Goal: Check status: Check status

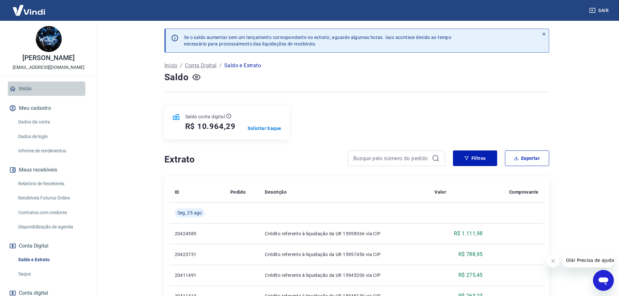
click at [32, 89] on link "Início" at bounding box center [49, 89] width 82 height 14
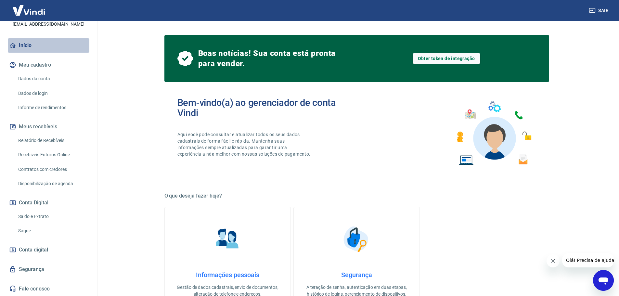
click at [57, 41] on link "Início" at bounding box center [49, 45] width 82 height 14
click at [67, 212] on link "Saldo e Extrato" at bounding box center [53, 216] width 74 height 13
